Goal: Task Accomplishment & Management: Use online tool/utility

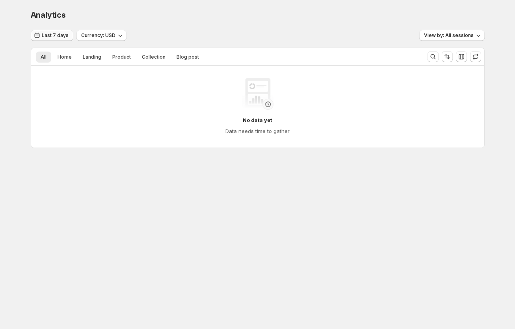
click at [56, 35] on span "Last 7 days" at bounding box center [55, 35] width 27 height 6
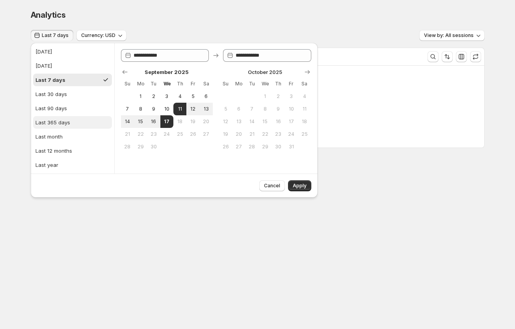
click at [71, 124] on button "Last 365 days" at bounding box center [72, 122] width 79 height 13
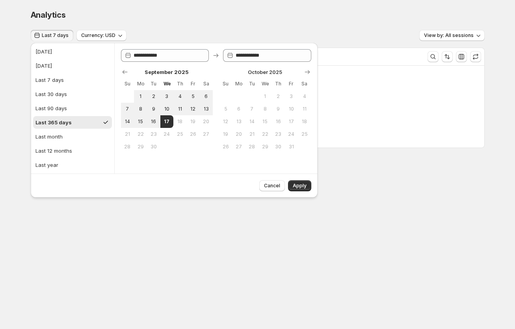
type input "**********"
click at [225, 190] on button "Apply" at bounding box center [299, 185] width 23 height 11
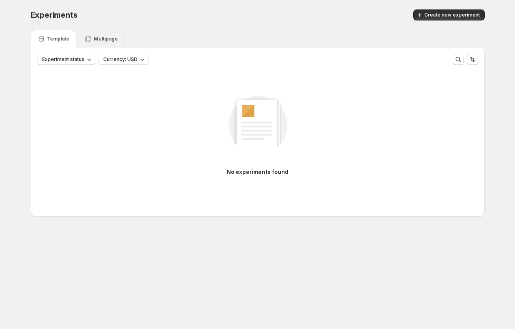
click at [106, 34] on div "Multipage" at bounding box center [101, 39] width 47 height 18
click at [45, 42] on div "Template" at bounding box center [53, 39] width 32 height 8
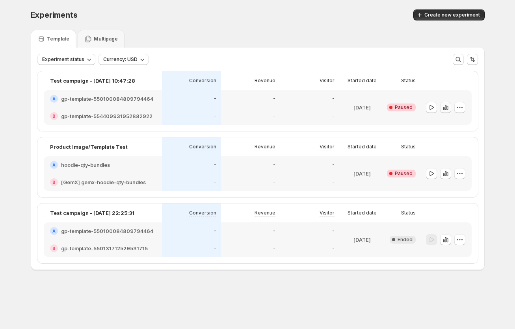
click at [445, 107] on icon "button" at bounding box center [445, 107] width 2 height 5
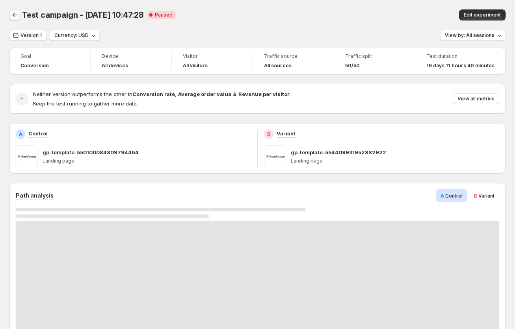
click at [11, 15] on icon "Back" at bounding box center [15, 15] width 8 height 8
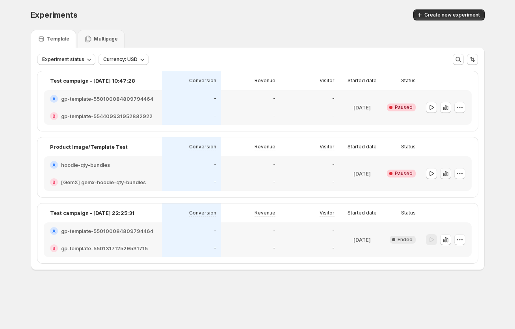
click at [443, 173] on icon "button" at bounding box center [446, 174] width 8 height 8
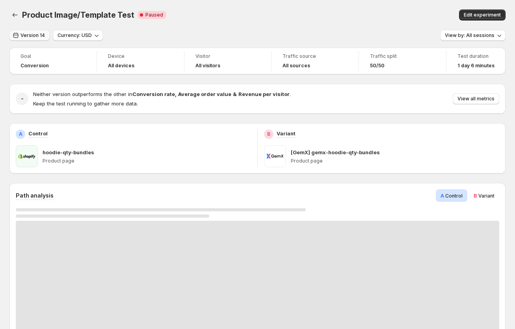
click at [28, 33] on span "Version 14" at bounding box center [32, 35] width 24 height 6
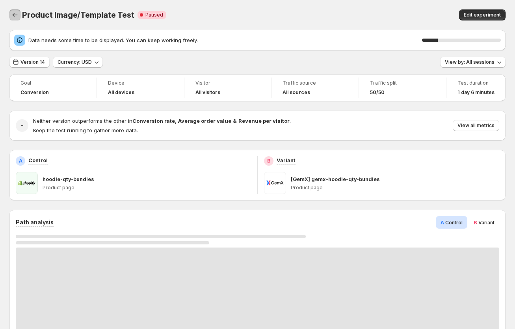
click at [15, 16] on icon "Back" at bounding box center [15, 15] width 8 height 8
